Goal: Ask a question

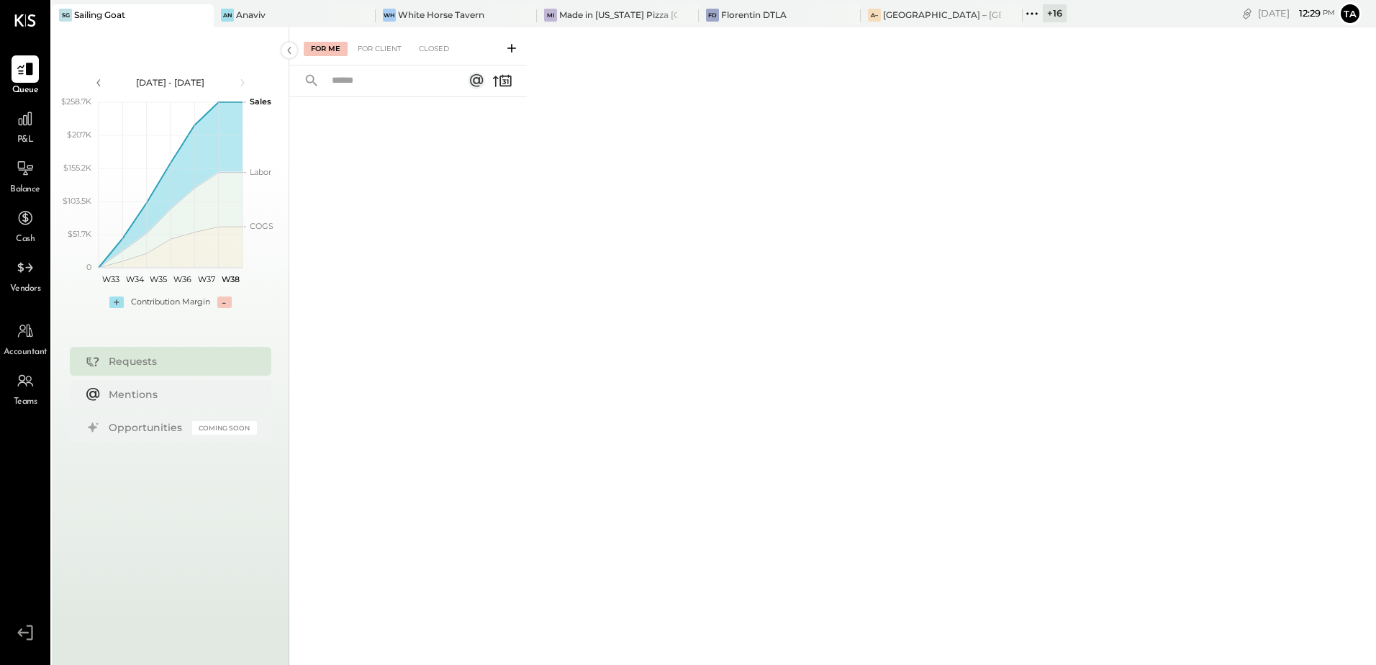
drag, startPoint x: 270, startPoint y: 17, endPoint x: 289, endPoint y: 84, distance: 70.4
click at [270, 17] on div "An Anaviv" at bounding box center [284, 15] width 140 height 13
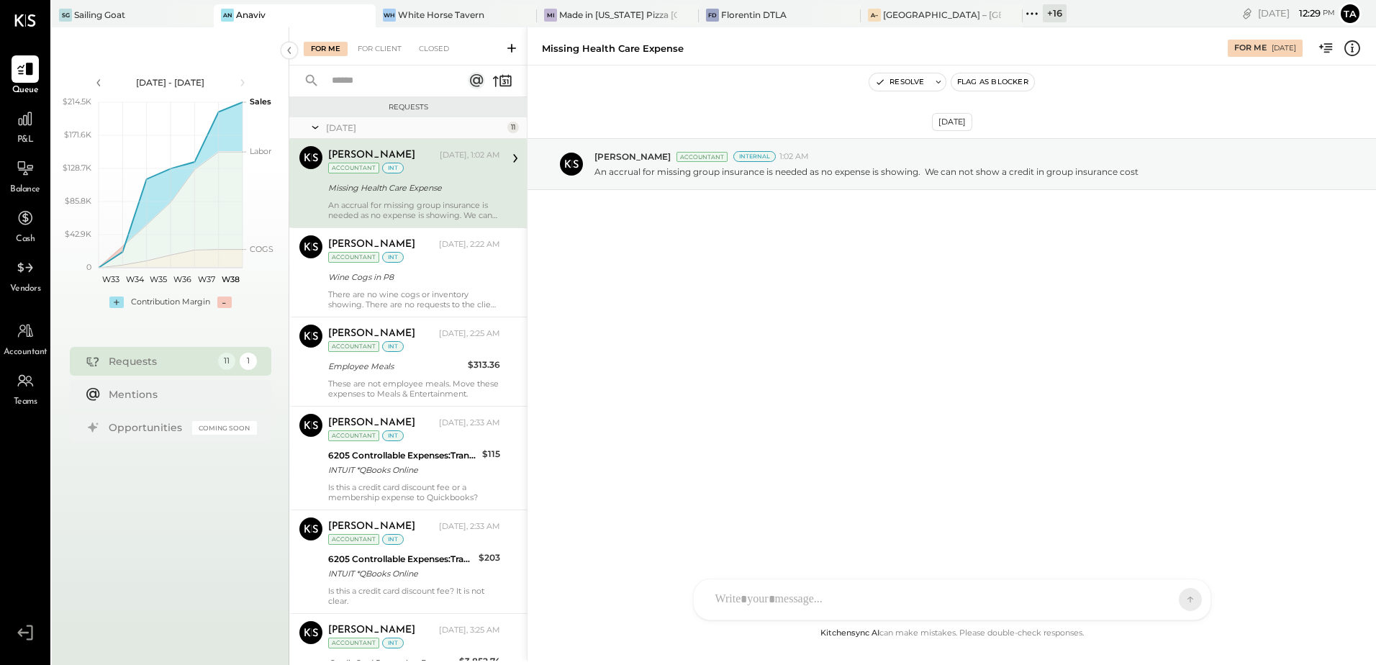
click at [425, 188] on div "Missing Health Care Expense" at bounding box center [412, 188] width 168 height 14
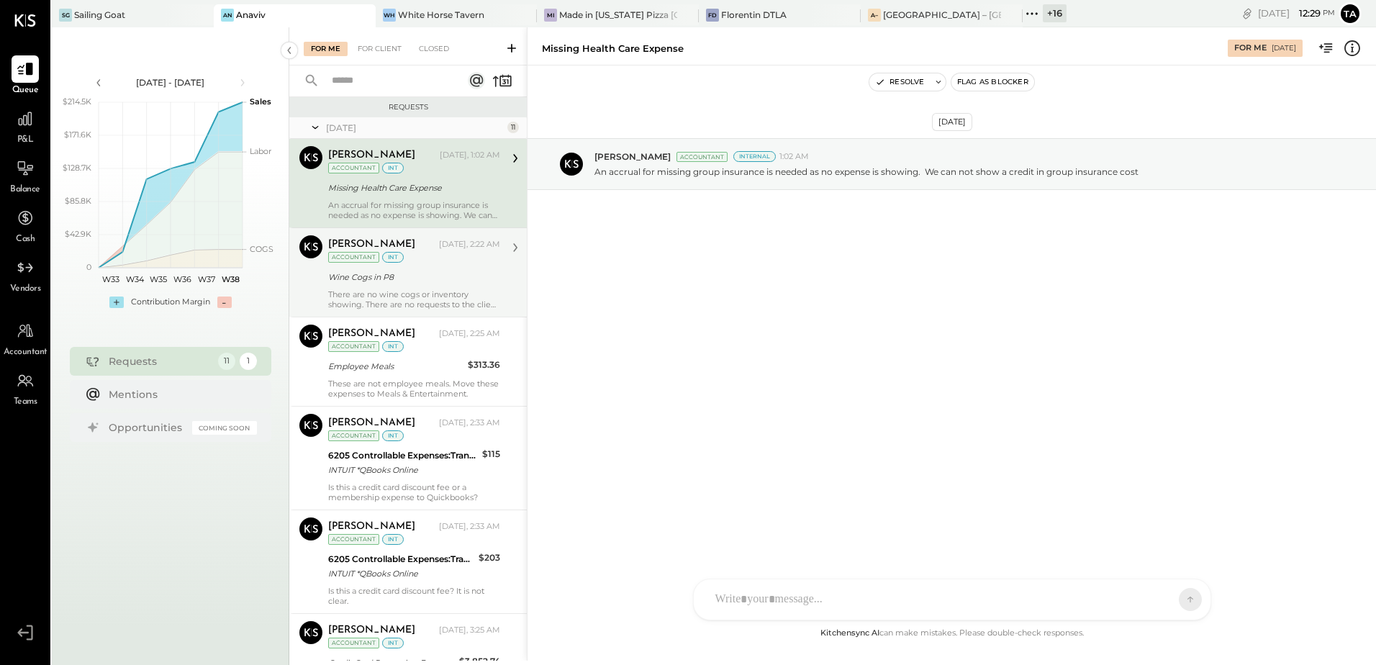
click at [424, 289] on div "There are no wine cogs or inventory showing. There are no requests to the clien…" at bounding box center [414, 299] width 172 height 20
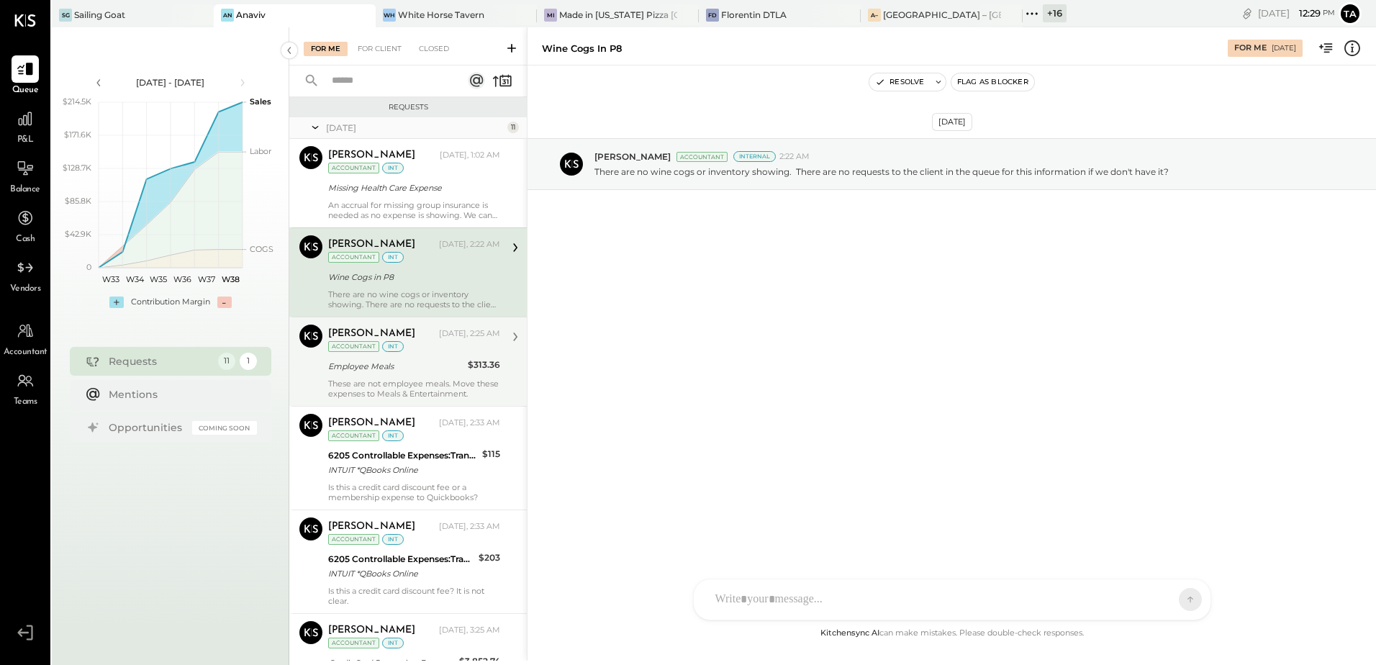
click at [394, 376] on div "[PERSON_NAME] [DATE], 2:25 AM Accountant int Employee Meals $313.36 These are n…" at bounding box center [414, 362] width 172 height 74
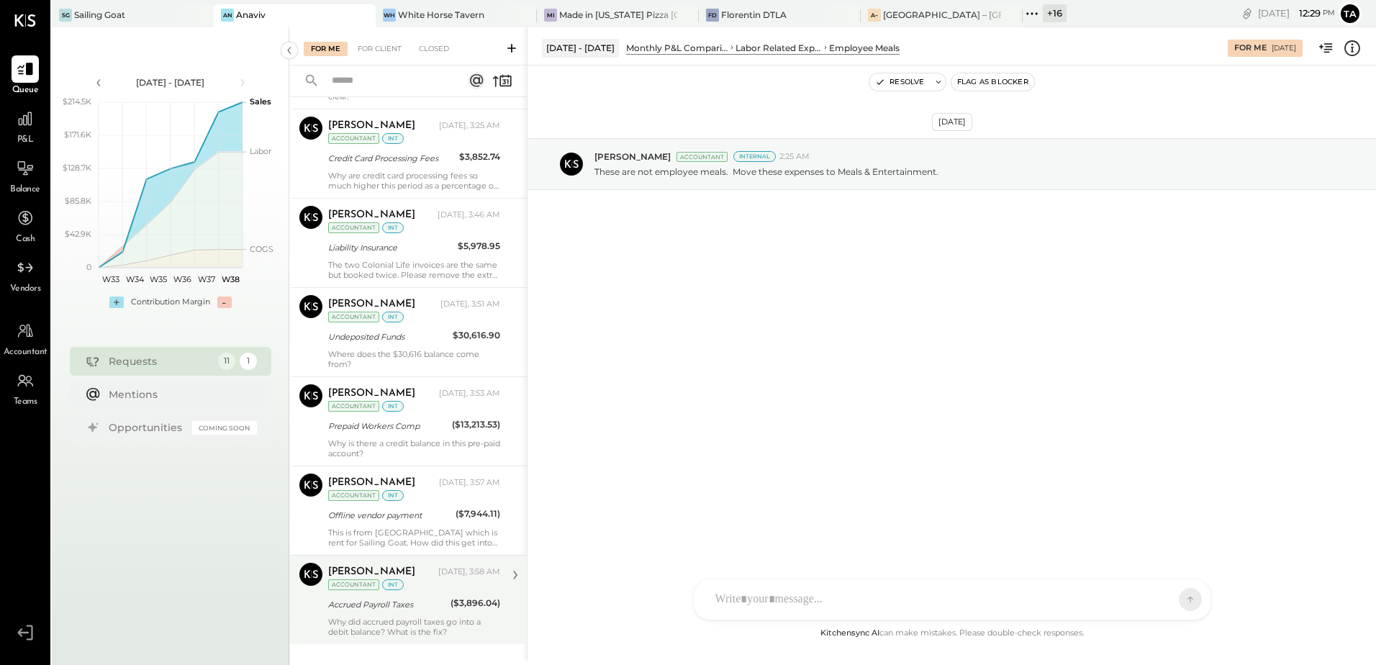
scroll to position [529, 0]
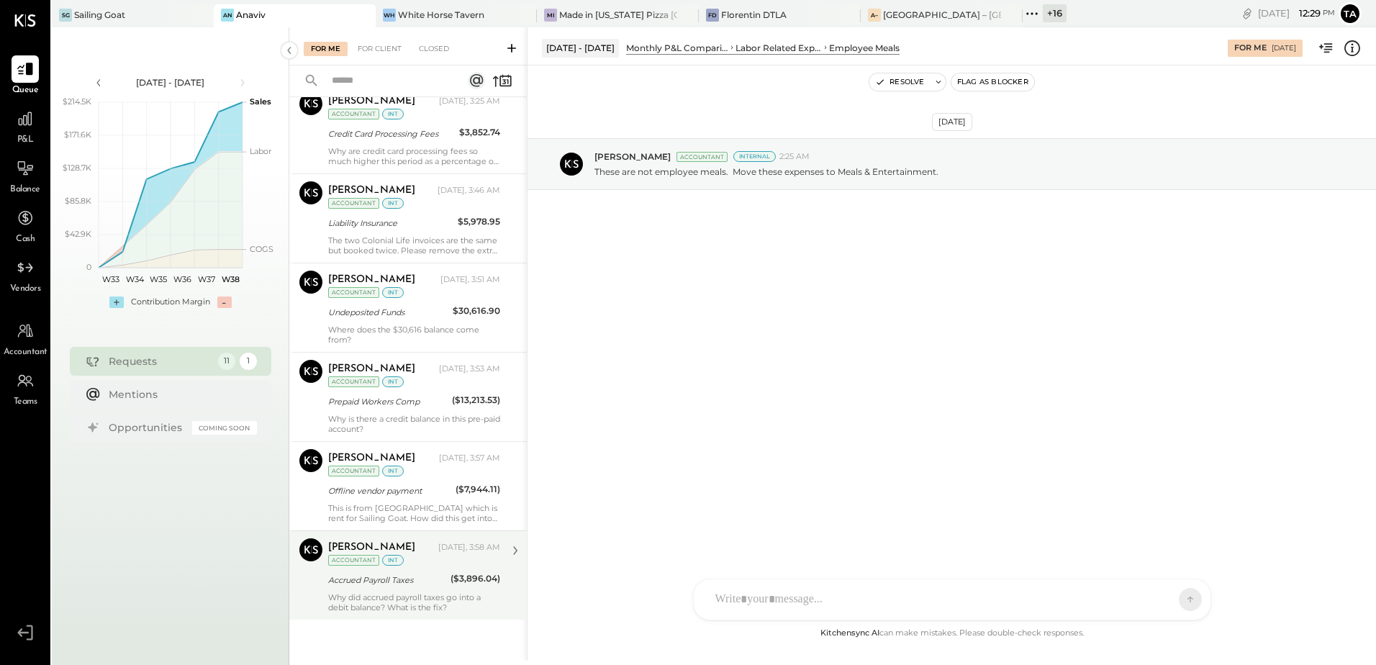
click at [420, 593] on div "Why did accrued payroll taxes go into a debit balance? What is the fix?" at bounding box center [414, 602] width 172 height 20
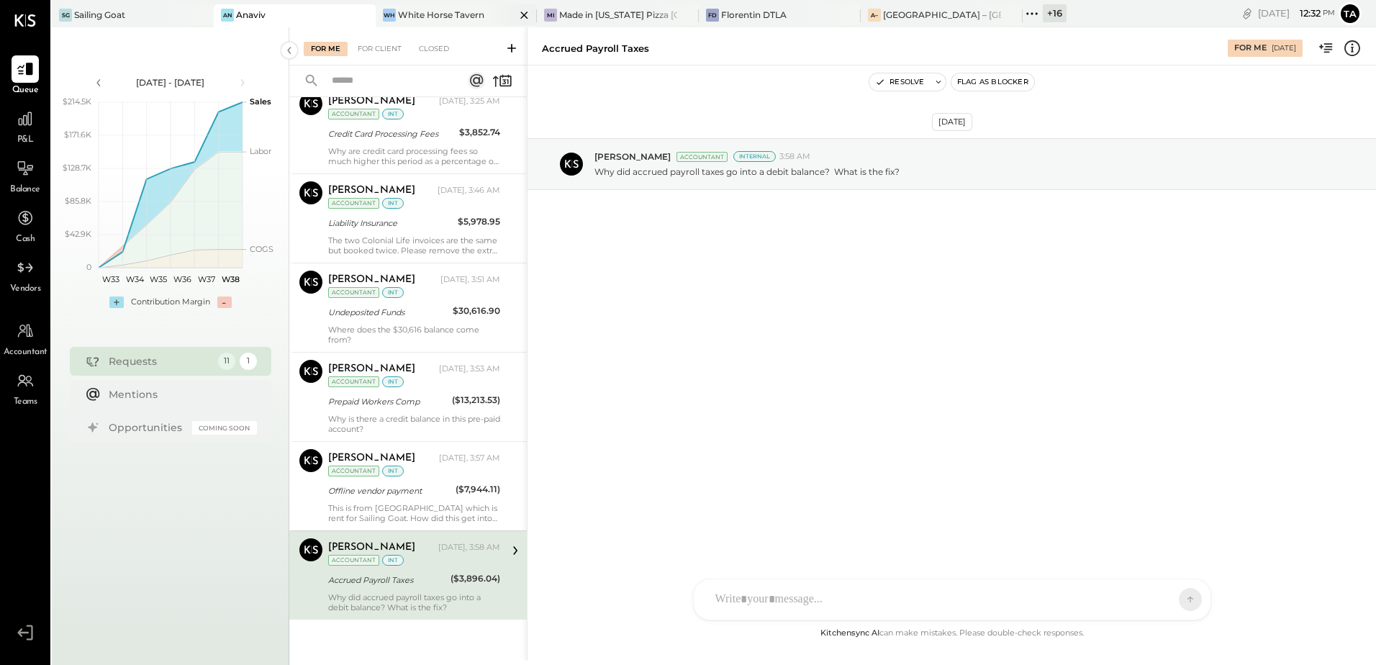
click at [444, 17] on div "White Horse Tavern" at bounding box center [441, 15] width 86 height 12
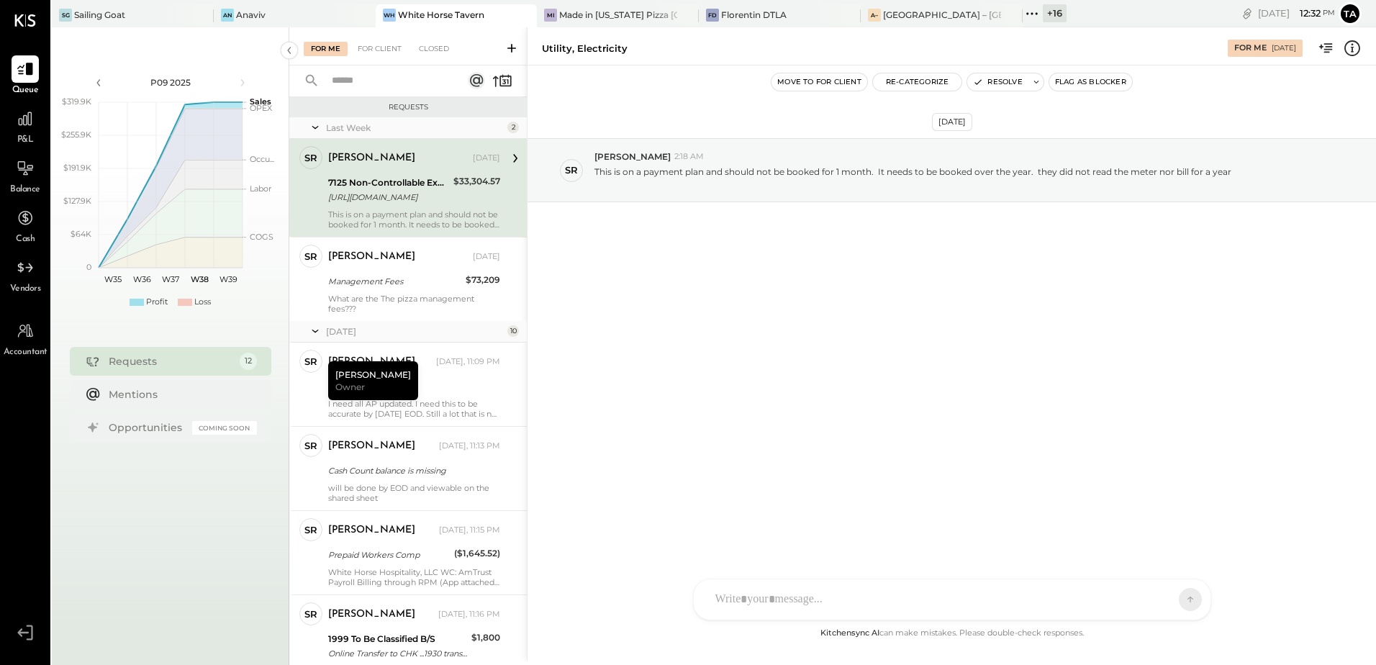
click at [395, 187] on div "7125 Non-Controllable Expenses:Property Expenses:Utility, Electricity" at bounding box center [388, 183] width 121 height 14
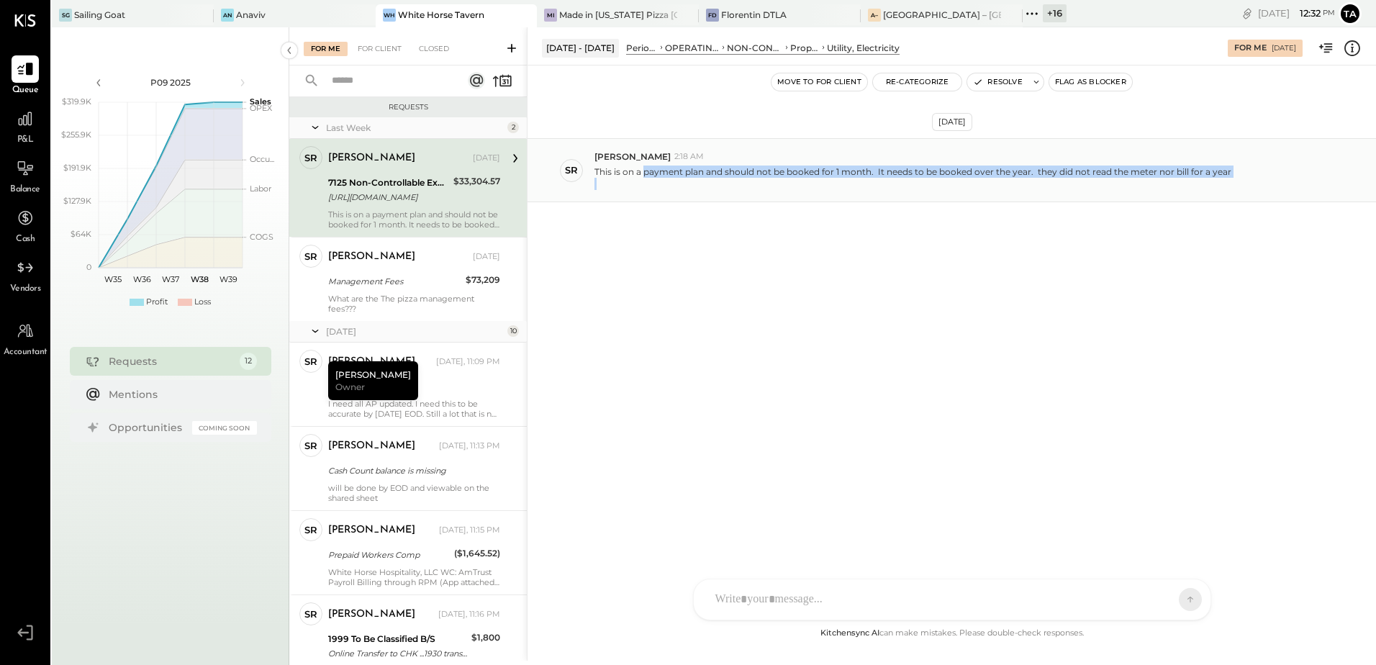
drag, startPoint x: 686, startPoint y: 180, endPoint x: 798, endPoint y: 180, distance: 111.5
click at [798, 180] on p "This is on a payment plan and should not be booked for 1 month. It needs to be …" at bounding box center [912, 178] width 637 height 24
drag, startPoint x: 798, startPoint y: 180, endPoint x: 749, endPoint y: 251, distance: 86.4
click at [749, 251] on div "[DATE] SR [PERSON_NAME] 2:18 AM This is on a payment plan and should not be boo…" at bounding box center [951, 205] width 848 height 209
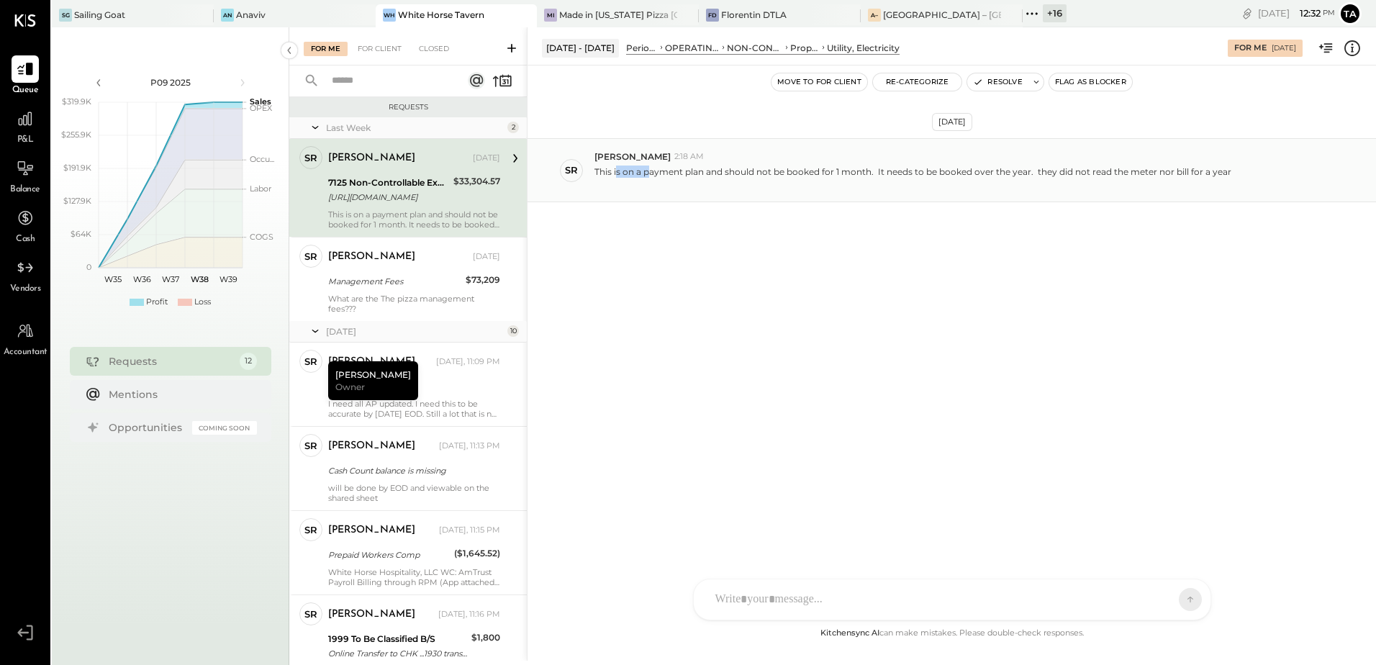
drag, startPoint x: 616, startPoint y: 175, endPoint x: 651, endPoint y: 175, distance: 35.3
click at [651, 175] on p "This is on a payment plan and should not be booked for 1 month. It needs to be …" at bounding box center [912, 178] width 637 height 24
drag, startPoint x: 651, startPoint y: 175, endPoint x: 671, endPoint y: 245, distance: 72.5
click at [671, 245] on div "[DATE] SR [PERSON_NAME] 2:18 AM This is on a payment plan and should not be boo…" at bounding box center [951, 205] width 848 height 209
drag, startPoint x: 745, startPoint y: 173, endPoint x: 870, endPoint y: 174, distance: 124.5
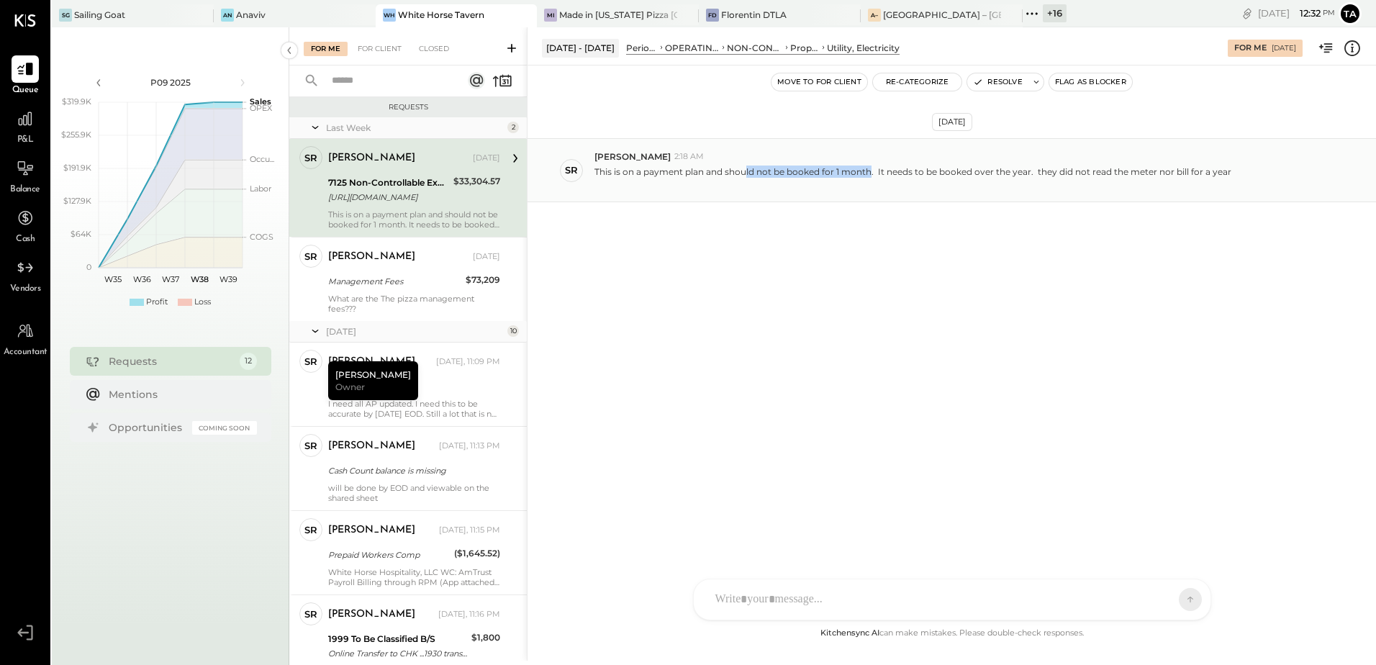
click at [870, 174] on p "This is on a payment plan and should not be booked for 1 month. It needs to be …" at bounding box center [912, 178] width 637 height 24
drag, startPoint x: 870, startPoint y: 174, endPoint x: 958, endPoint y: 230, distance: 103.8
click at [958, 230] on div "[DATE] SR [PERSON_NAME] 2:18 AM This is on a payment plan and should not be boo…" at bounding box center [951, 205] width 848 height 209
drag, startPoint x: 935, startPoint y: 173, endPoint x: 1031, endPoint y: 176, distance: 95.8
click at [1031, 176] on p "This is on a payment plan and should not be booked for 1 month. It needs to be …" at bounding box center [912, 178] width 637 height 24
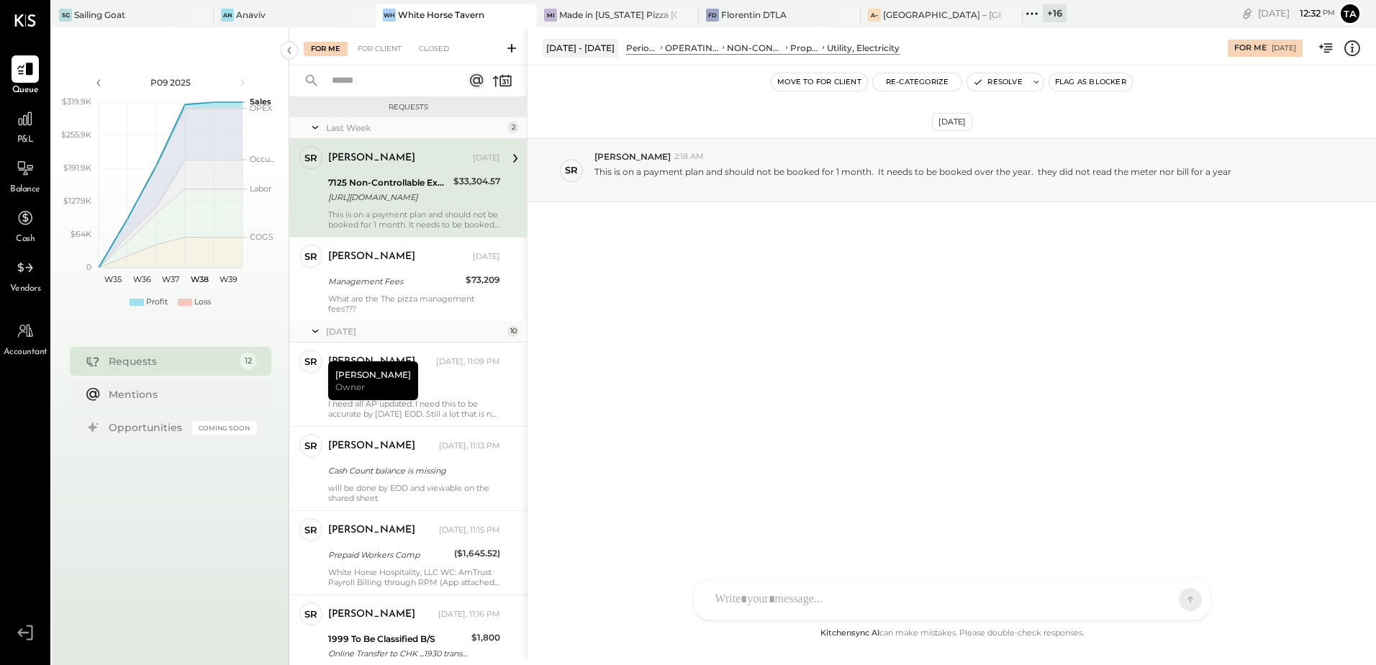
click at [987, 316] on div "[DATE] SR [PERSON_NAME] 2:18 AM This is on a payment plan and should not be boo…" at bounding box center [951, 344] width 848 height 559
drag, startPoint x: 1095, startPoint y: 177, endPoint x: 1219, endPoint y: 178, distance: 123.8
click at [1219, 178] on p "This is on a payment plan and should not be booked for 1 month. It needs to be …" at bounding box center [912, 178] width 637 height 24
click at [1040, 345] on div "[DATE] SR [PERSON_NAME] 2:18 AM This is on a payment plan and should not be boo…" at bounding box center [951, 344] width 848 height 559
click at [393, 207] on div "[PERSON_NAME] [DATE] 7125 Non-Controllable Expenses:Property Expenses:Utility, …" at bounding box center [414, 187] width 172 height 83
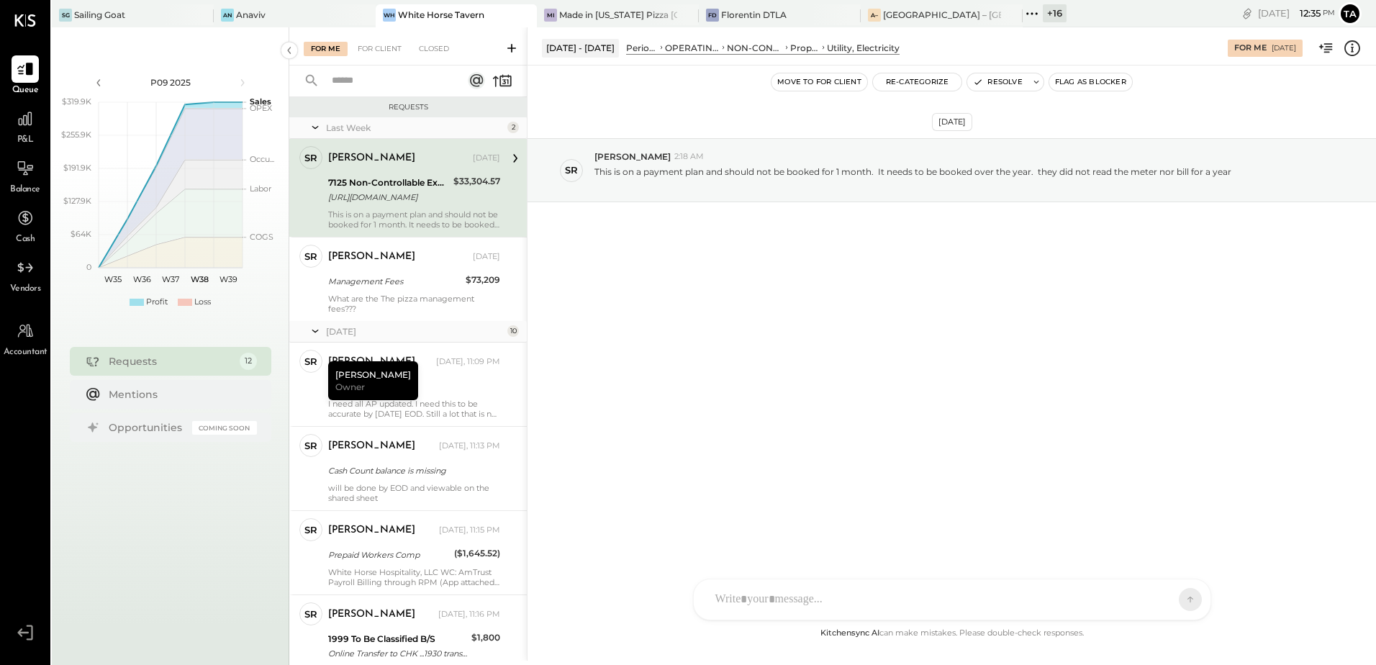
click at [836, 328] on div "[DATE] SR [PERSON_NAME] 2:18 AM This is on a payment plan and should not be boo…" at bounding box center [951, 344] width 848 height 559
click at [828, 604] on div at bounding box center [939, 600] width 462 height 32
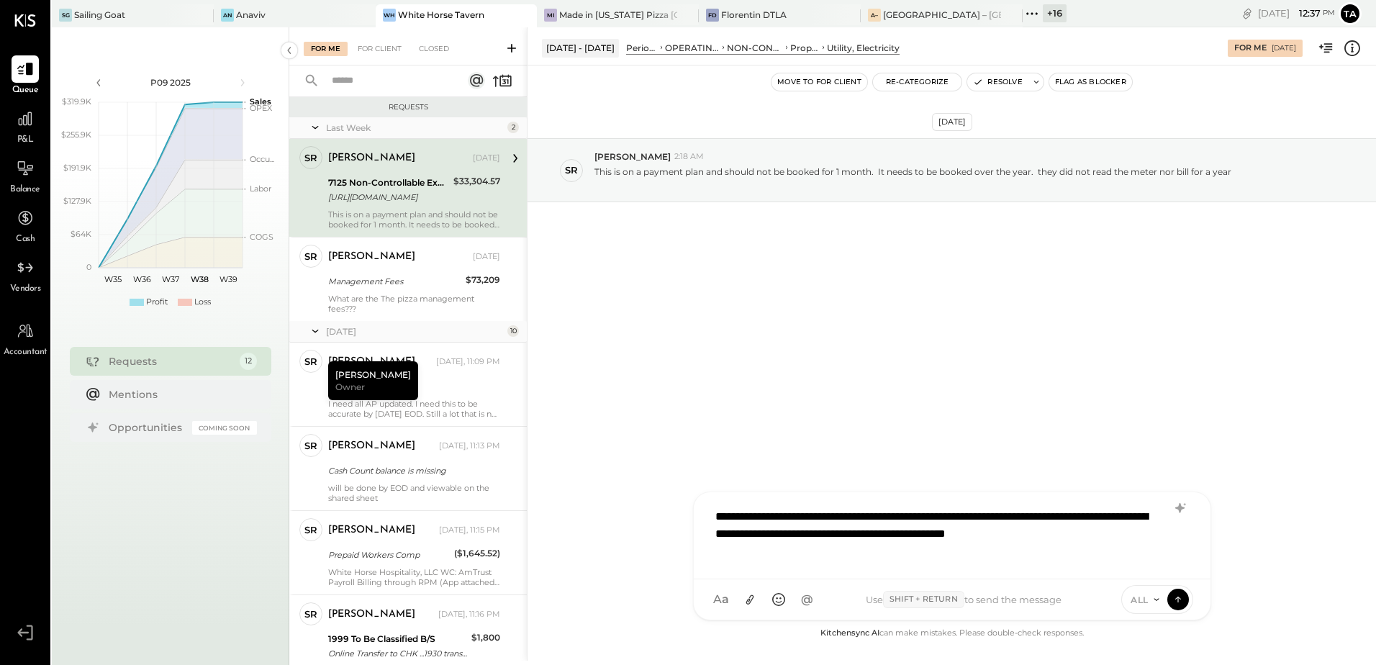
click at [804, 561] on div "**********" at bounding box center [952, 534] width 488 height 66
click at [1106, 550] on div "**********" at bounding box center [952, 534] width 488 height 66
click at [1184, 509] on icon at bounding box center [1178, 508] width 9 height 10
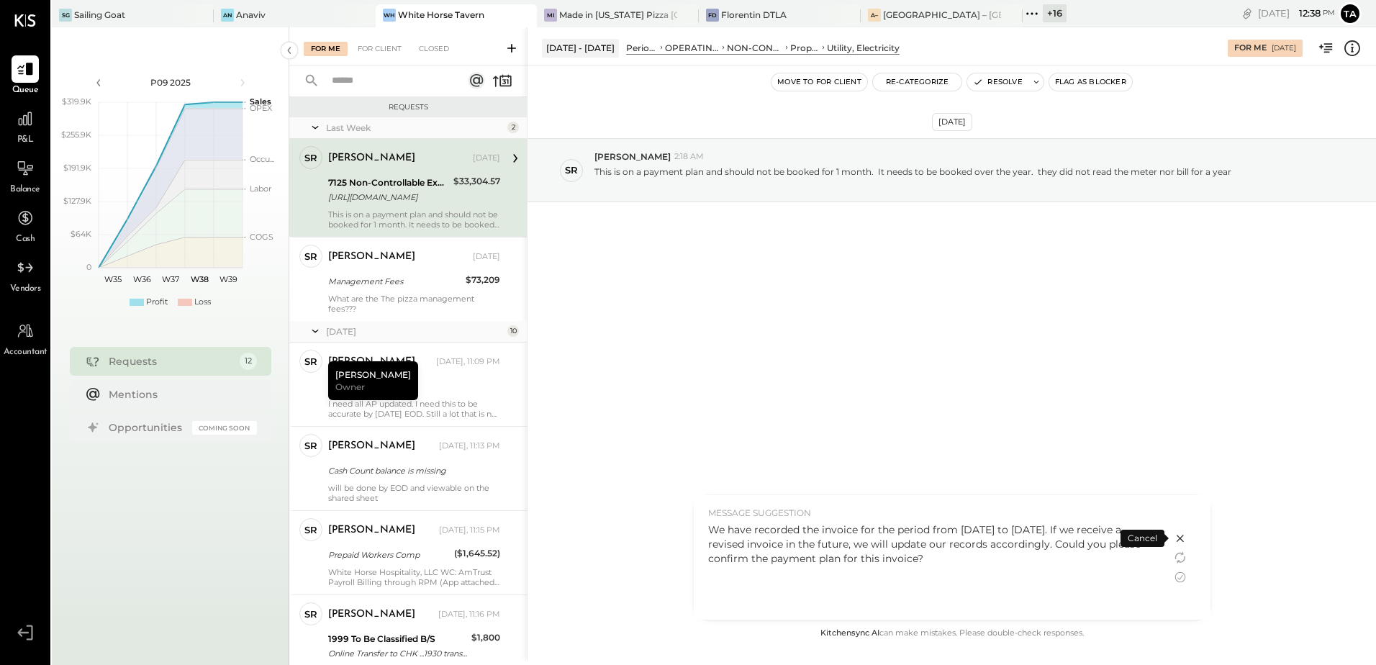
drag, startPoint x: 1180, startPoint y: 579, endPoint x: 1173, endPoint y: 585, distance: 9.2
click at [1180, 579] on icon at bounding box center [1179, 576] width 17 height 17
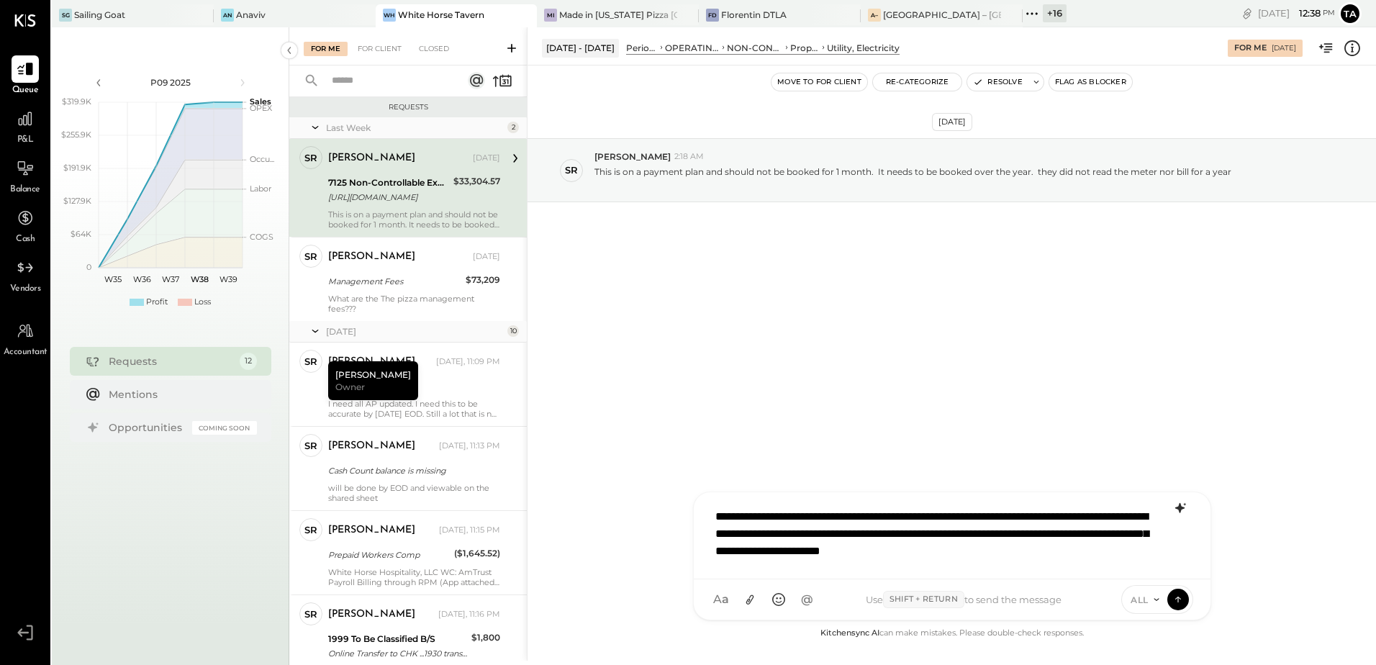
click at [1177, 605] on icon at bounding box center [1177, 599] width 13 height 14
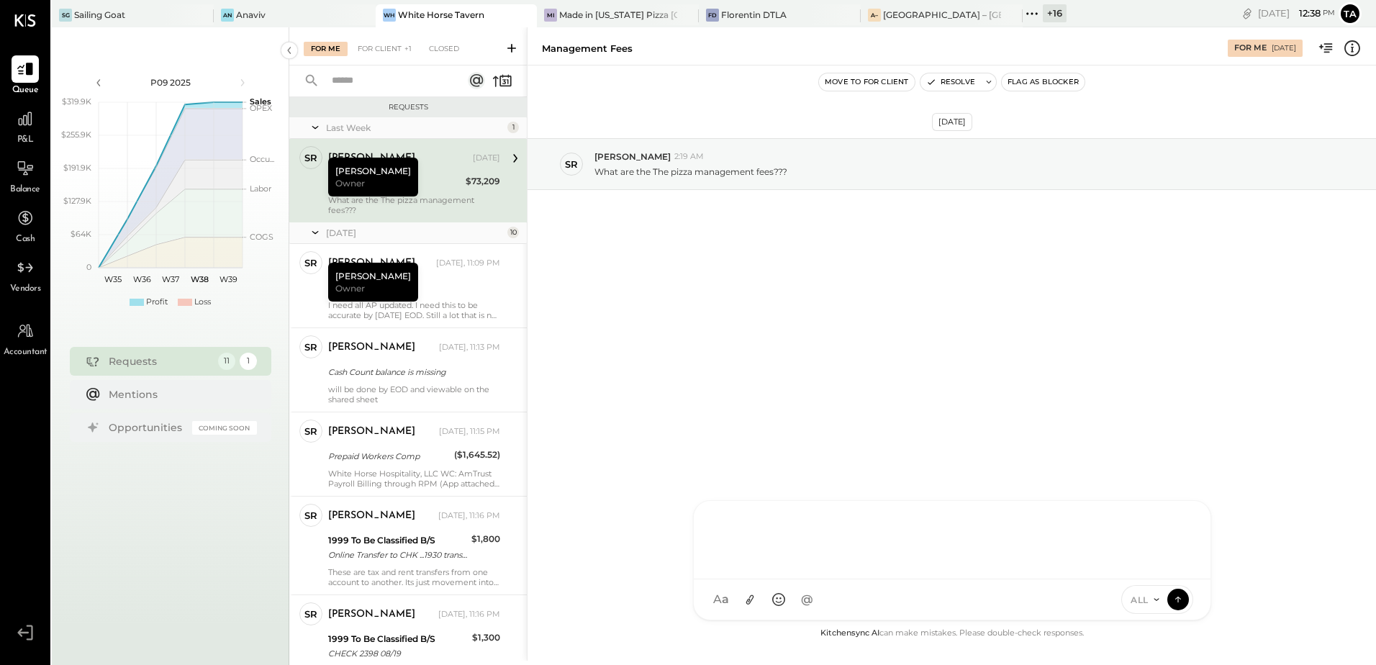
click at [417, 179] on div "Management Fees" at bounding box center [394, 183] width 133 height 14
click at [361, 178] on span "Owner" at bounding box center [350, 183] width 30 height 12
click at [440, 184] on div "Management Fees" at bounding box center [394, 183] width 133 height 14
click at [814, 334] on div "[DATE] SR [PERSON_NAME] 2:19 AM What are the The pizza management fees???" at bounding box center [951, 344] width 848 height 559
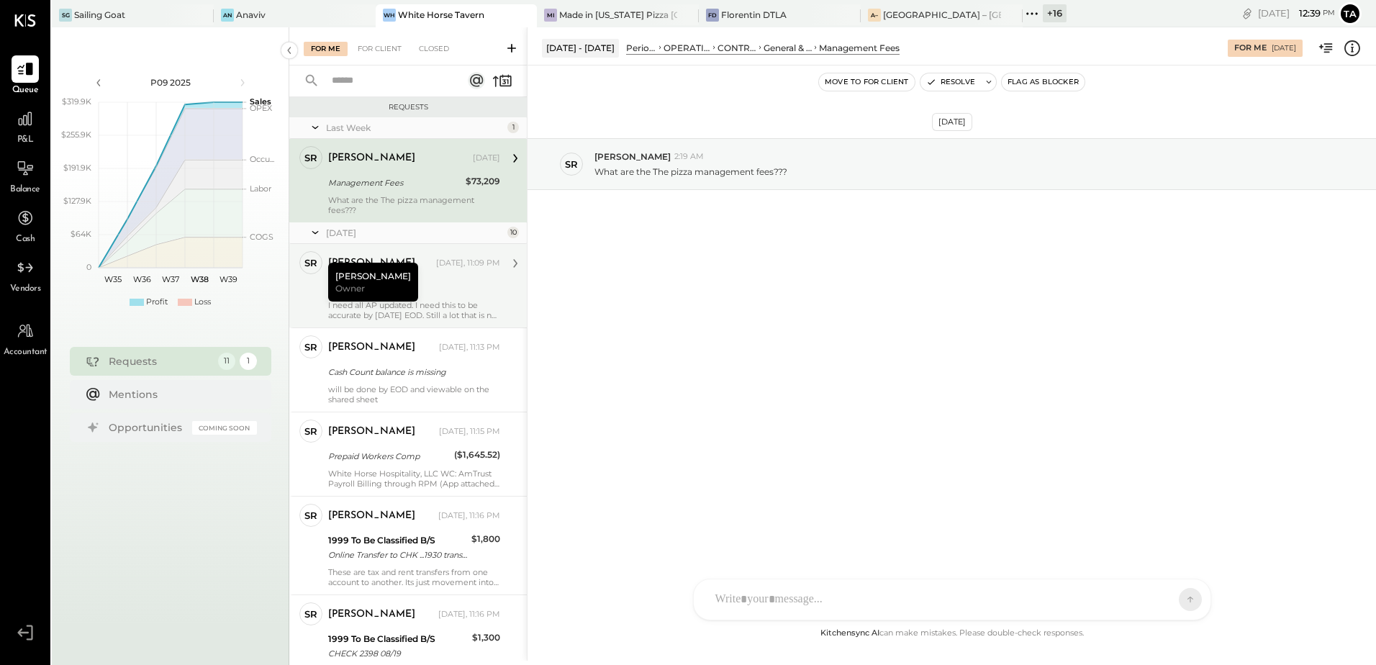
click at [358, 275] on div "[PERSON_NAME] Owner" at bounding box center [373, 282] width 90 height 39
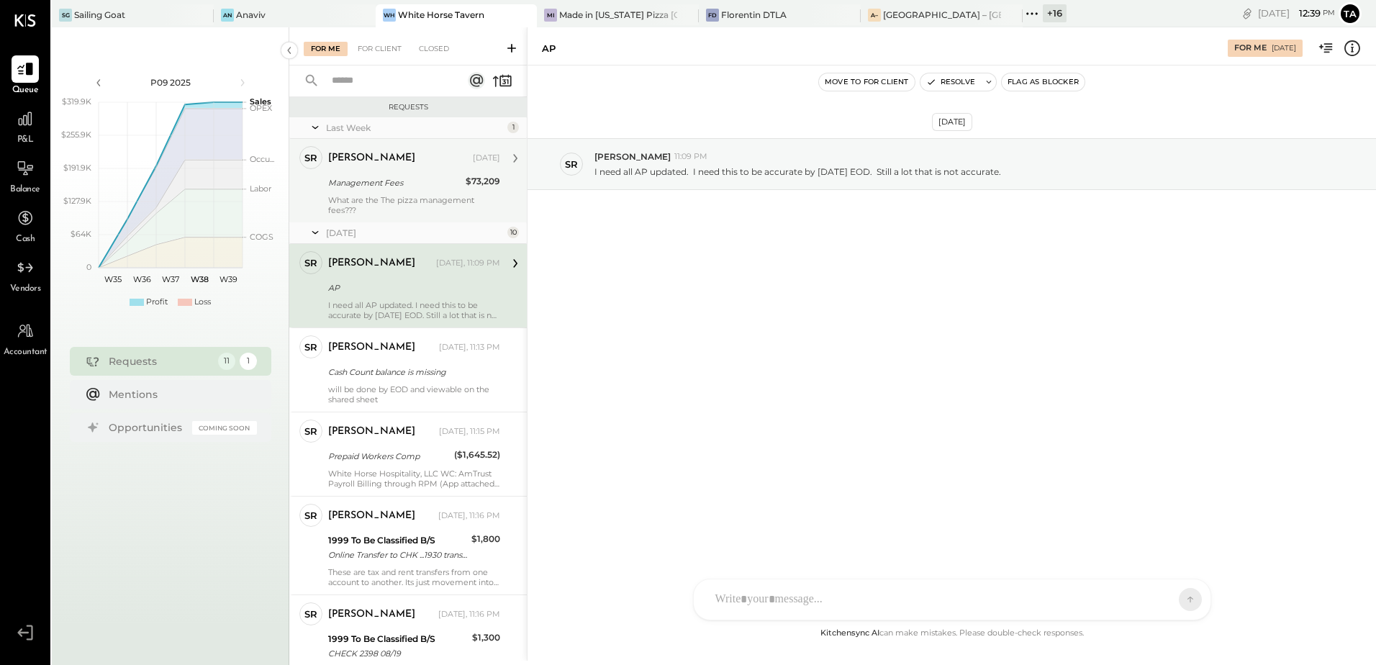
click at [400, 201] on div "What are the The pizza management fees???" at bounding box center [414, 205] width 172 height 20
